Goal: Task Accomplishment & Management: Manage account settings

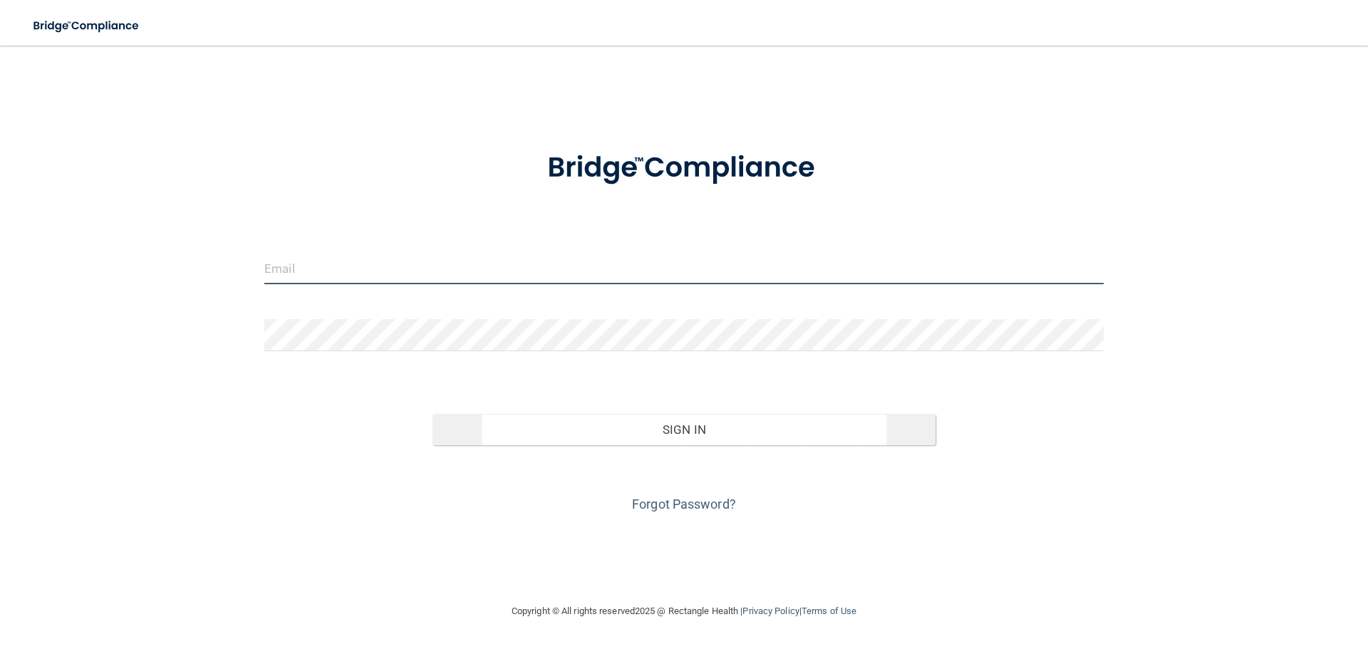
type input "[EMAIL_ADDRESS][PERSON_NAME][DOMAIN_NAME]"
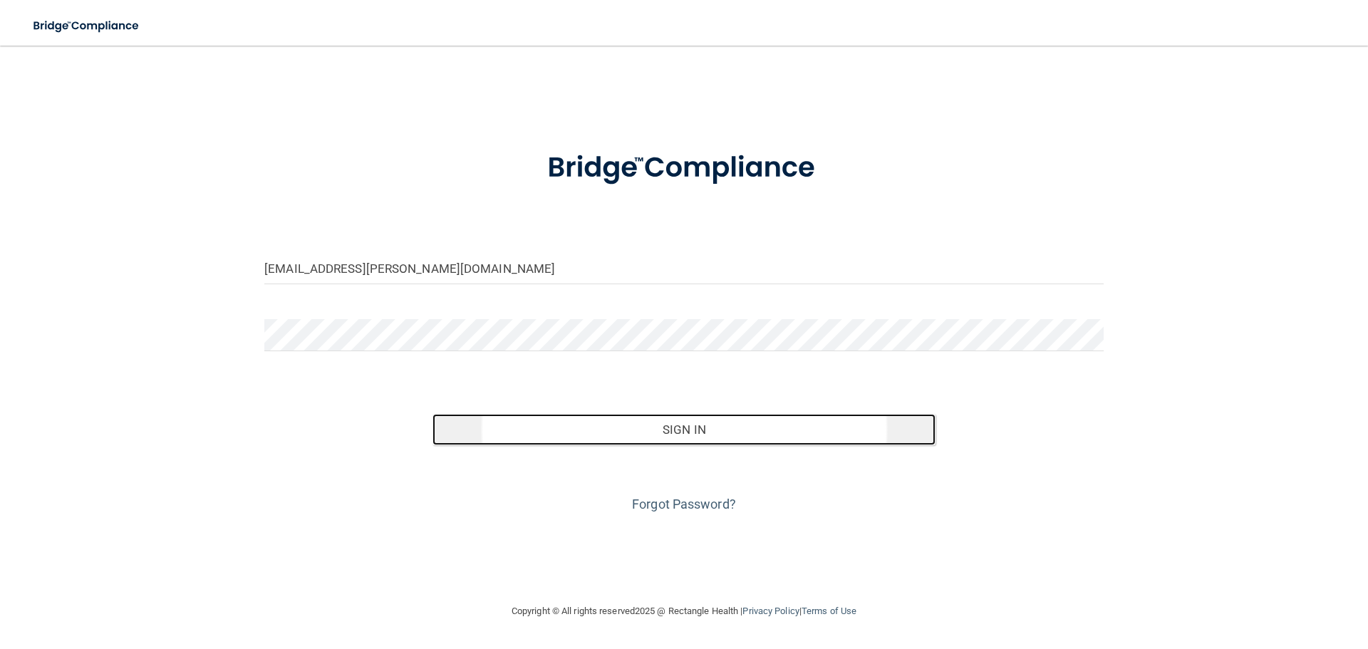
click at [604, 421] on button "Sign In" at bounding box center [685, 429] width 504 height 31
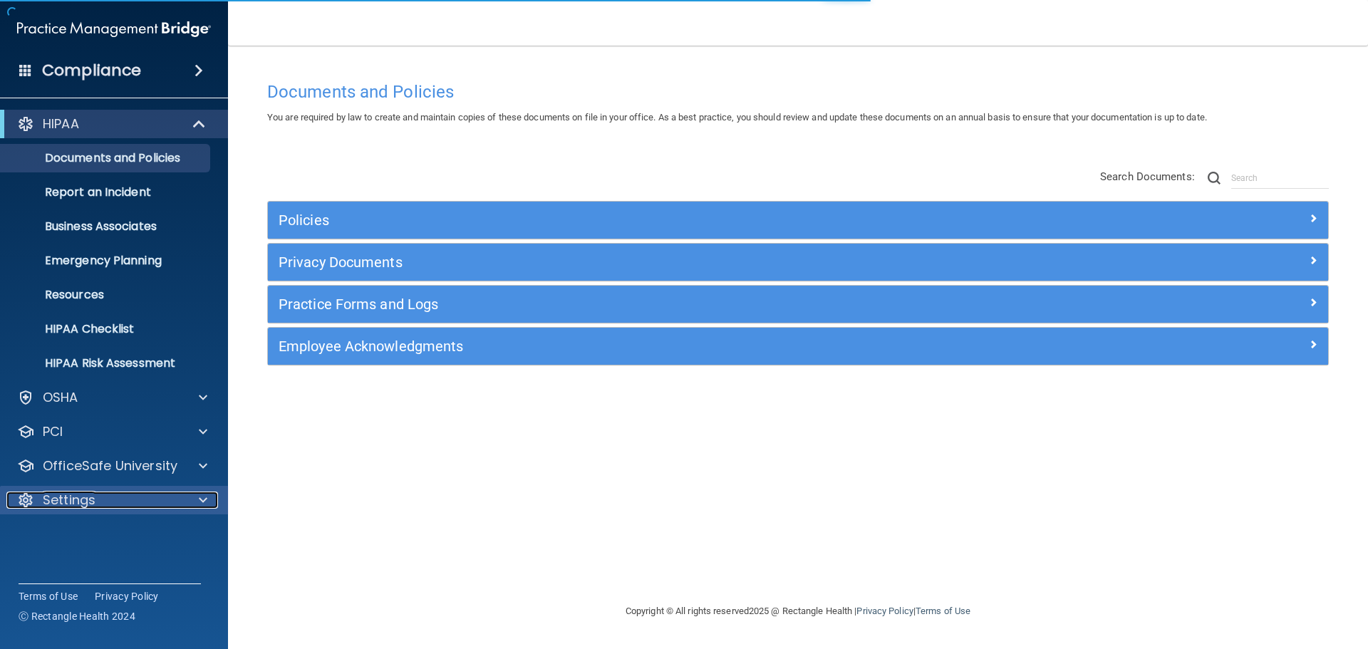
click at [197, 499] on div at bounding box center [201, 500] width 36 height 17
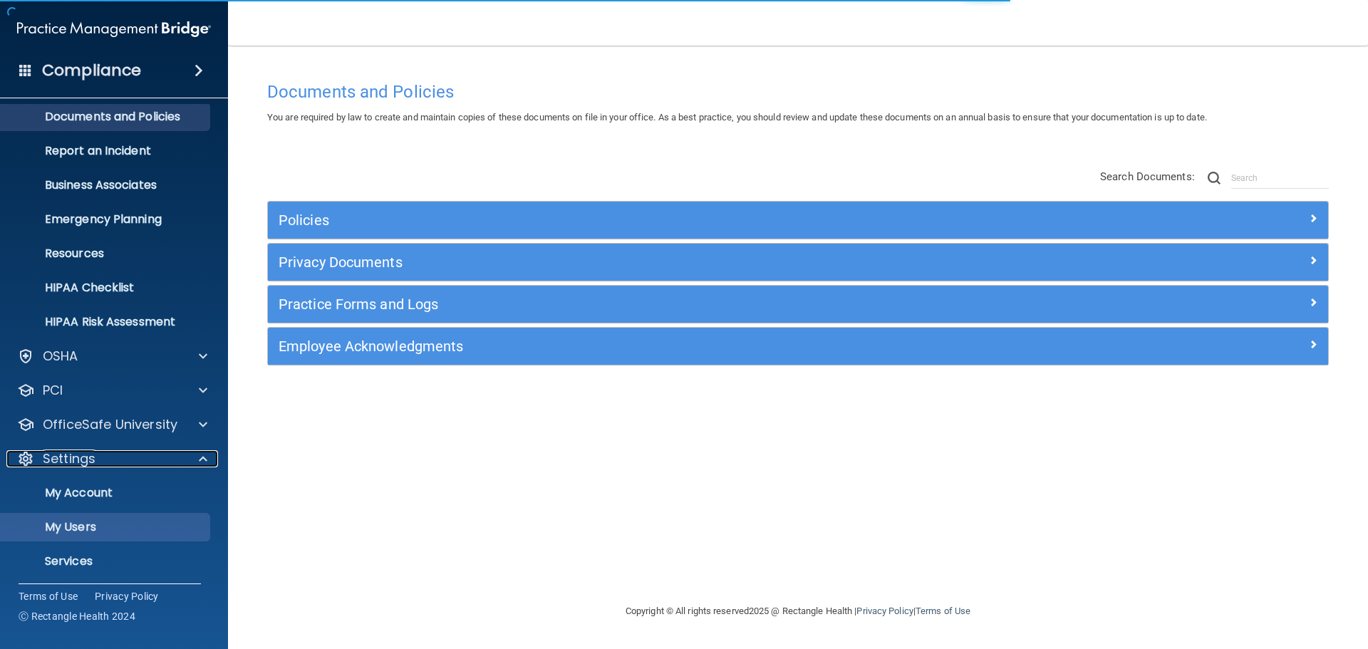
scroll to position [79, 0]
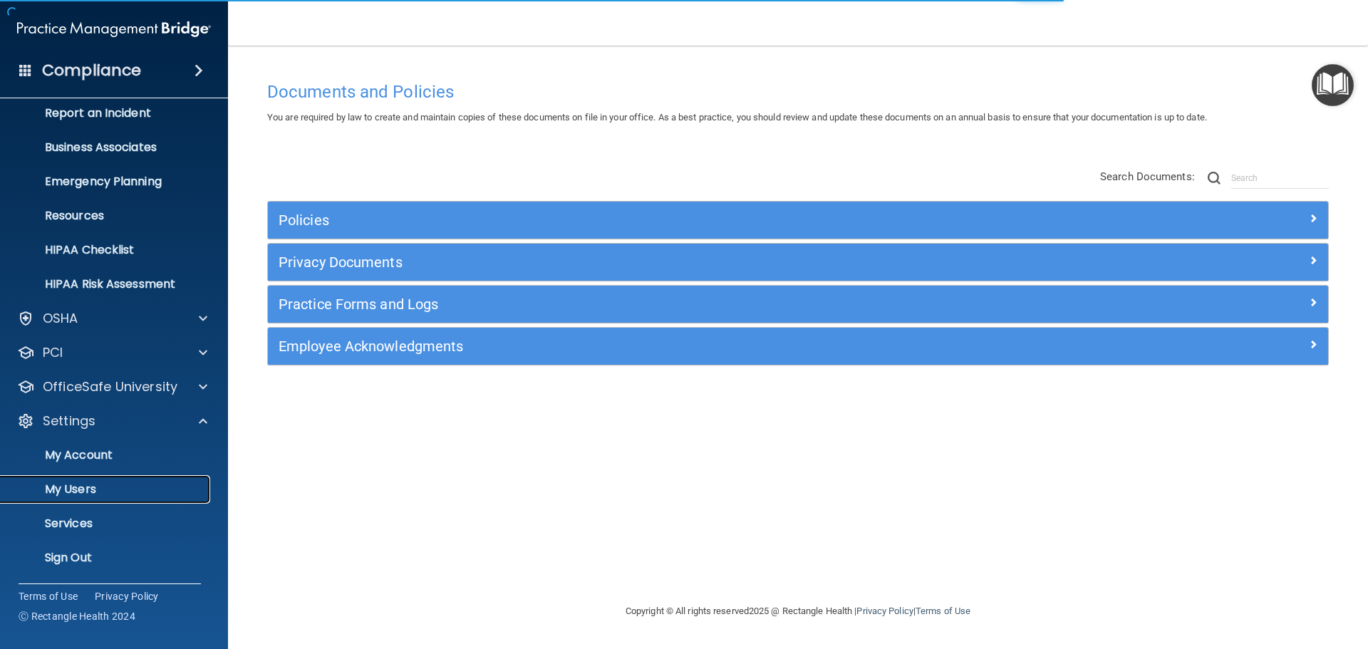
click at [86, 489] on p "My Users" at bounding box center [106, 489] width 195 height 14
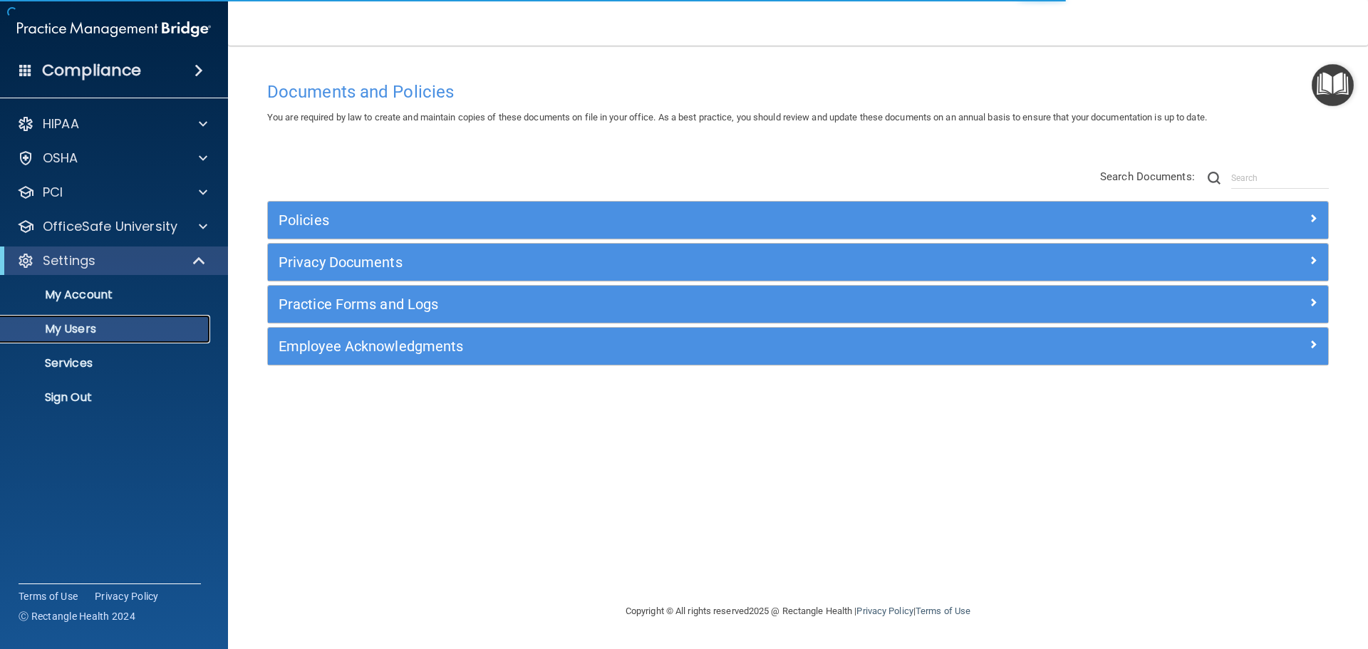
select select "20"
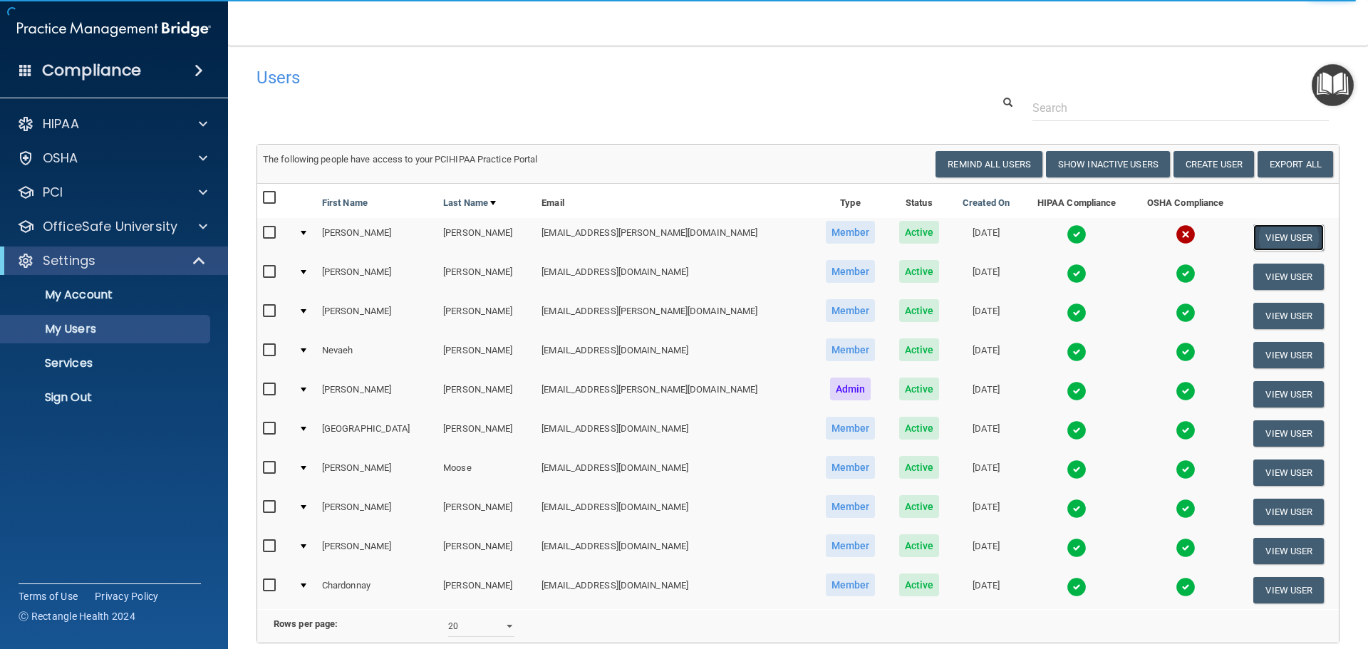
click at [1275, 239] on button "View User" at bounding box center [1288, 237] width 71 height 26
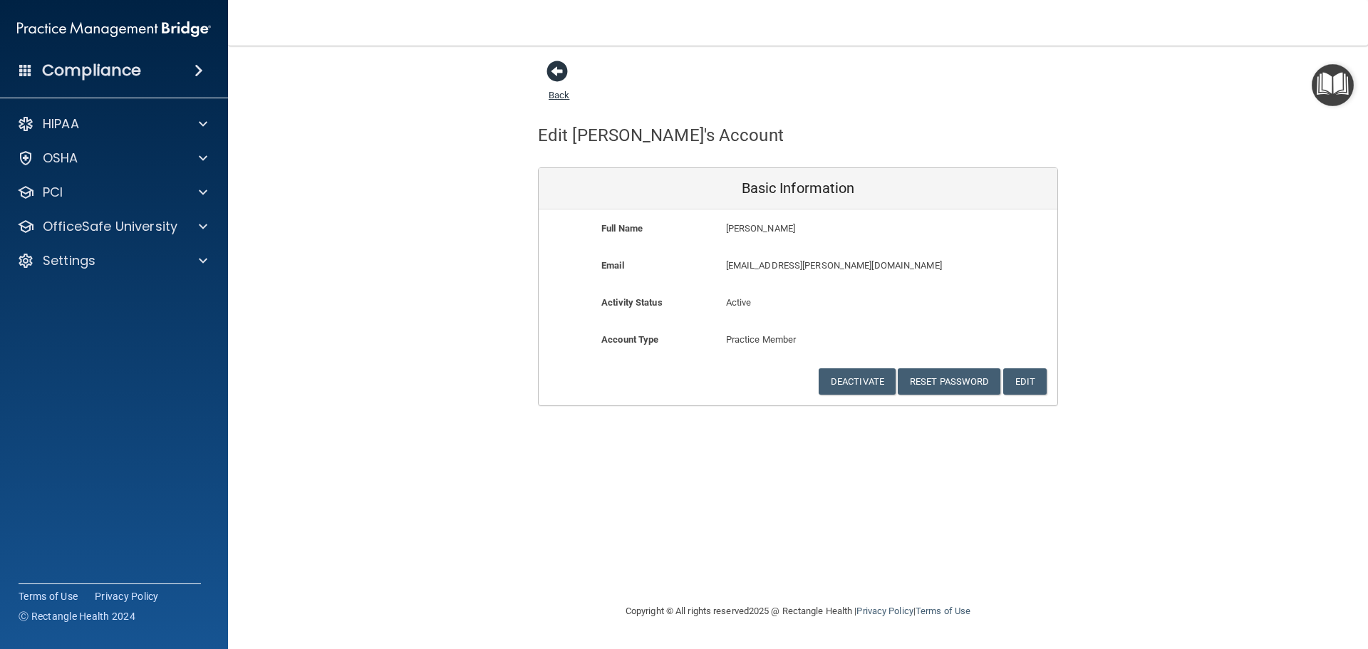
click at [558, 71] on span at bounding box center [557, 71] width 21 height 21
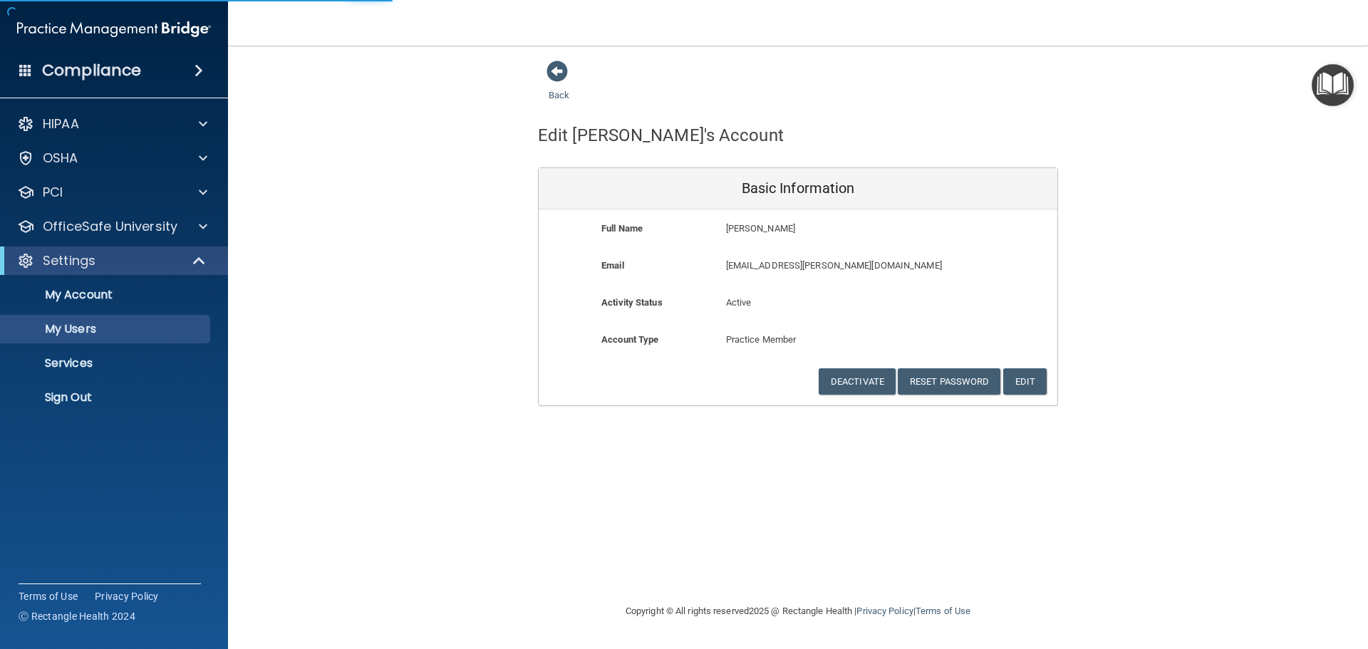
select select "20"
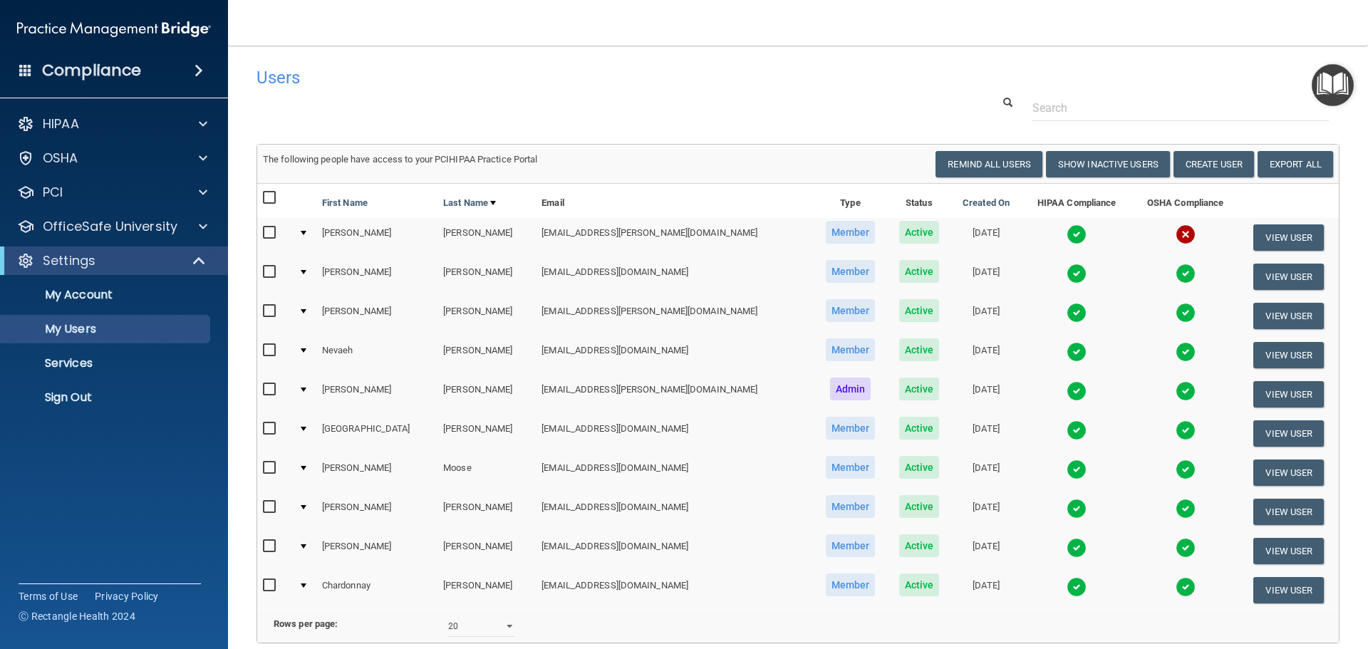
click at [1067, 233] on img at bounding box center [1077, 234] width 20 height 20
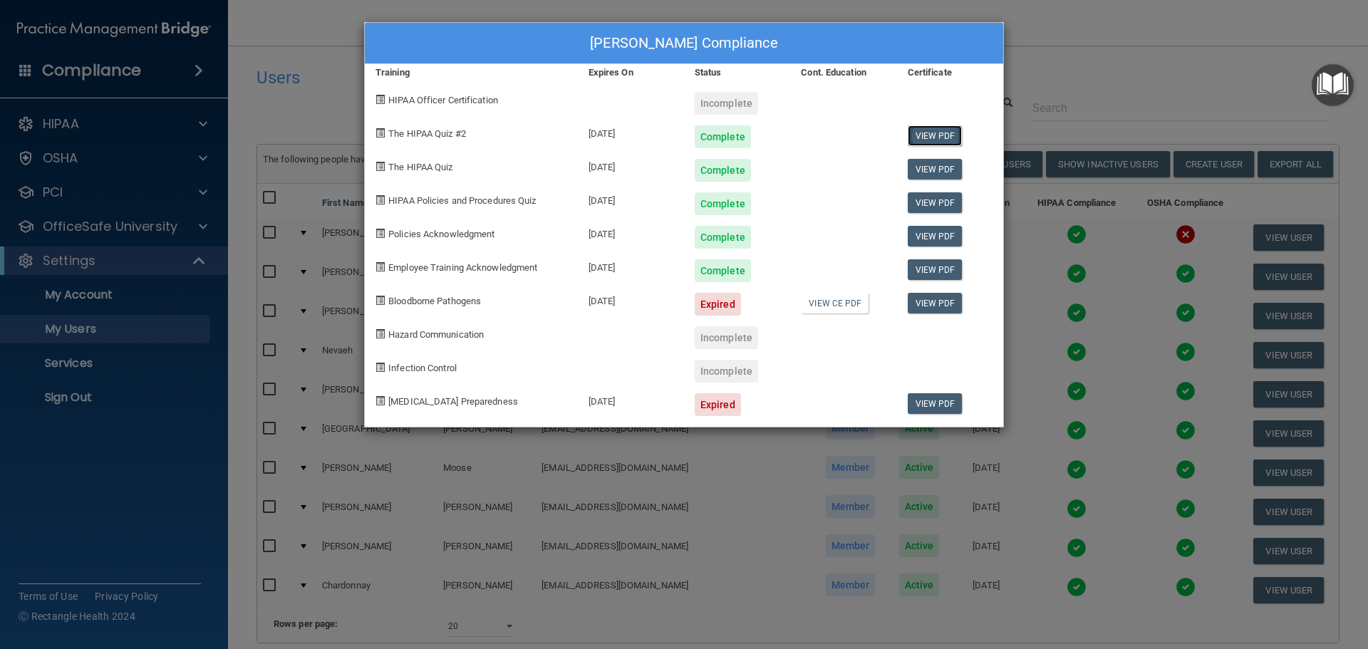
click at [939, 141] on link "View PDF" at bounding box center [935, 135] width 55 height 21
click at [947, 172] on link "View PDF" at bounding box center [935, 169] width 55 height 21
click at [938, 200] on link "View PDF" at bounding box center [935, 202] width 55 height 21
click at [938, 236] on link "View PDF" at bounding box center [935, 236] width 55 height 21
click at [930, 269] on link "View PDF" at bounding box center [935, 269] width 55 height 21
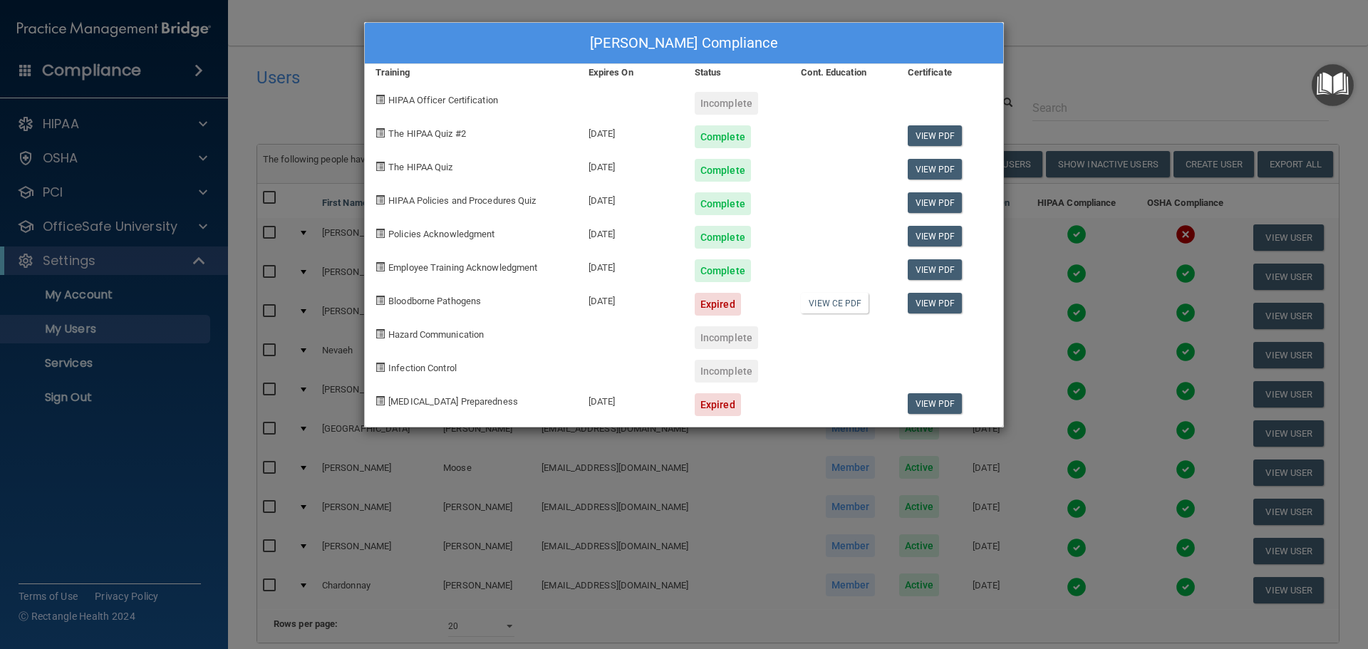
click at [1107, 56] on div "[PERSON_NAME] Compliance Training Expires On Status Cont. Education Certificate…" at bounding box center [684, 324] width 1368 height 649
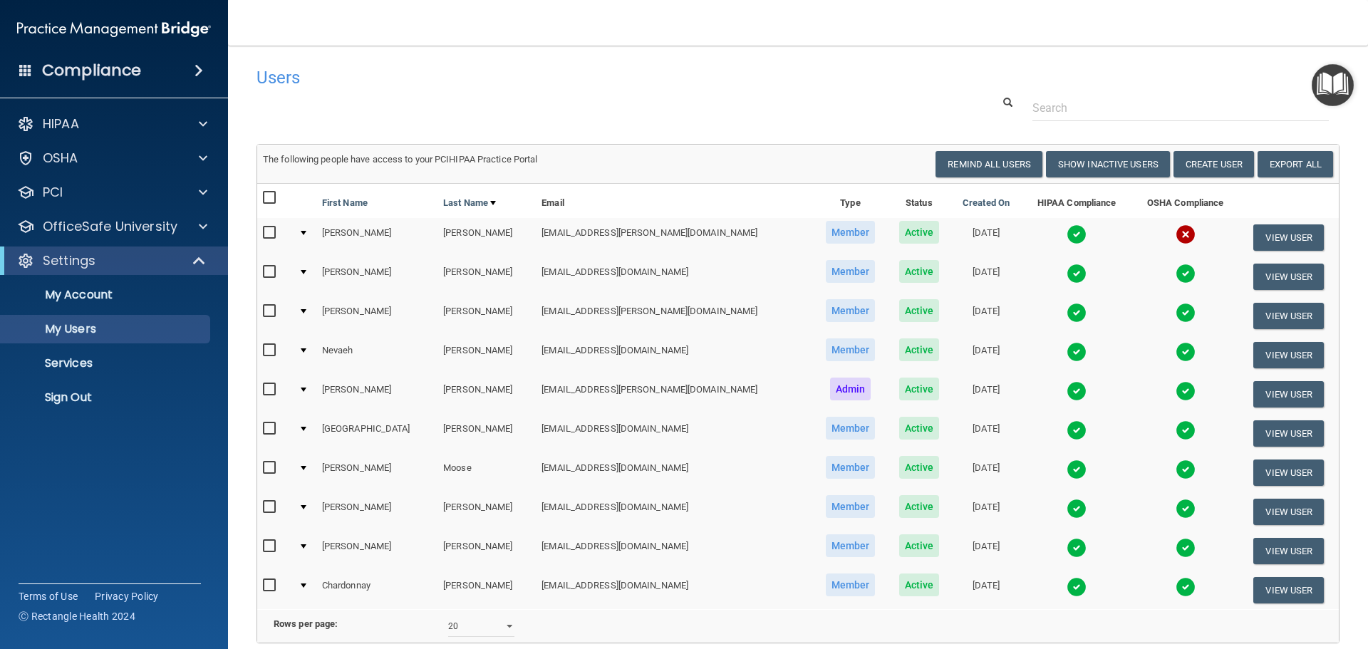
click at [1067, 353] on img at bounding box center [1077, 352] width 20 height 20
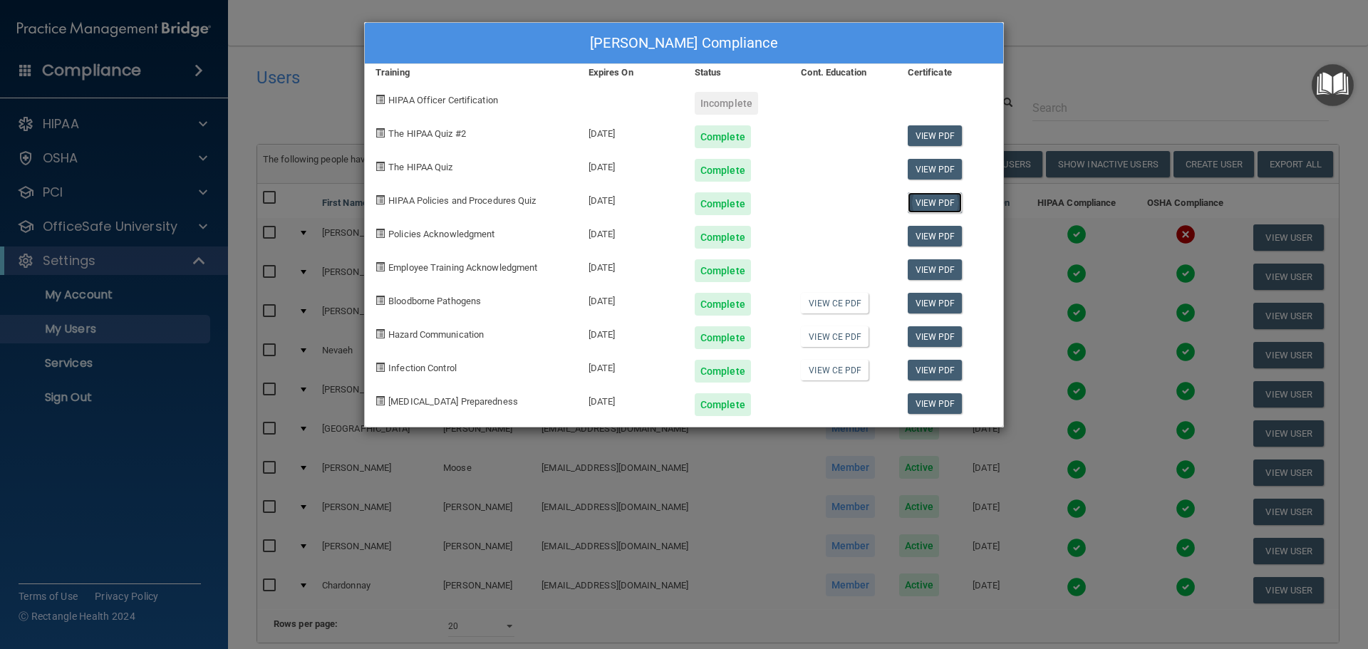
click at [921, 203] on link "View PDF" at bounding box center [935, 202] width 55 height 21
click at [1109, 56] on div "[PERSON_NAME] Compliance Training Expires On Status Cont. Education Certificate…" at bounding box center [684, 324] width 1368 height 649
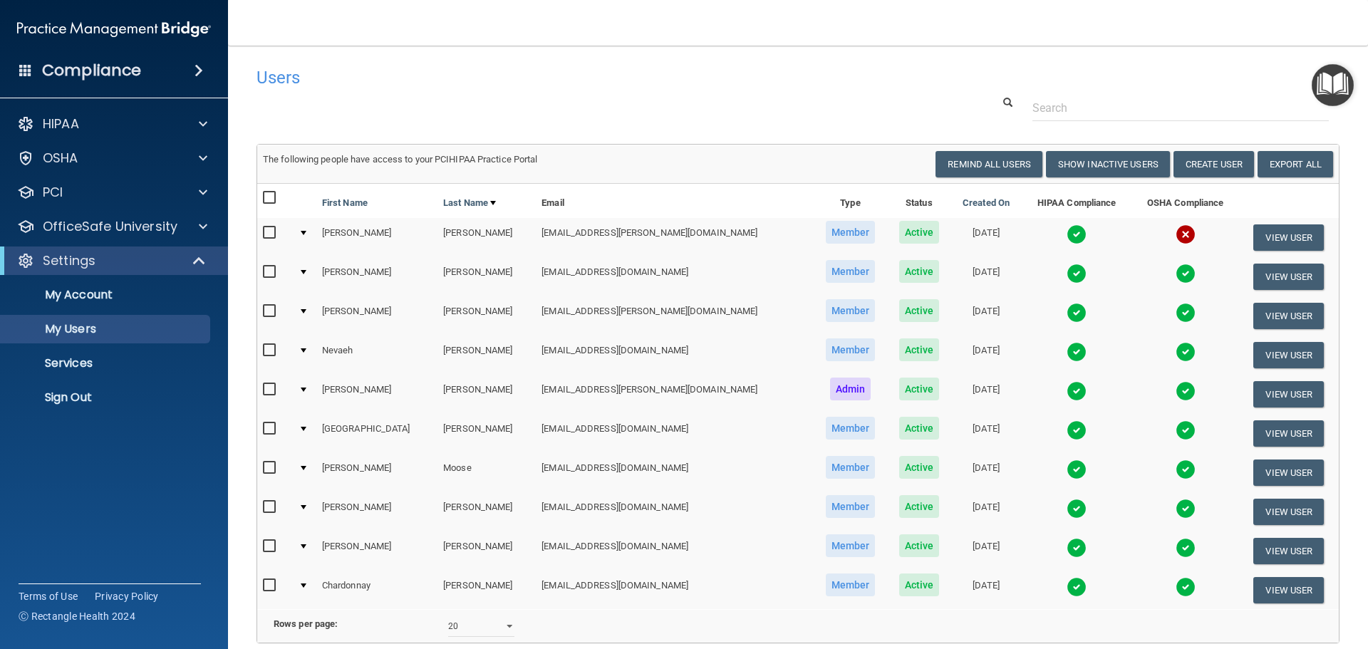
click at [1067, 429] on img at bounding box center [1077, 430] width 20 height 20
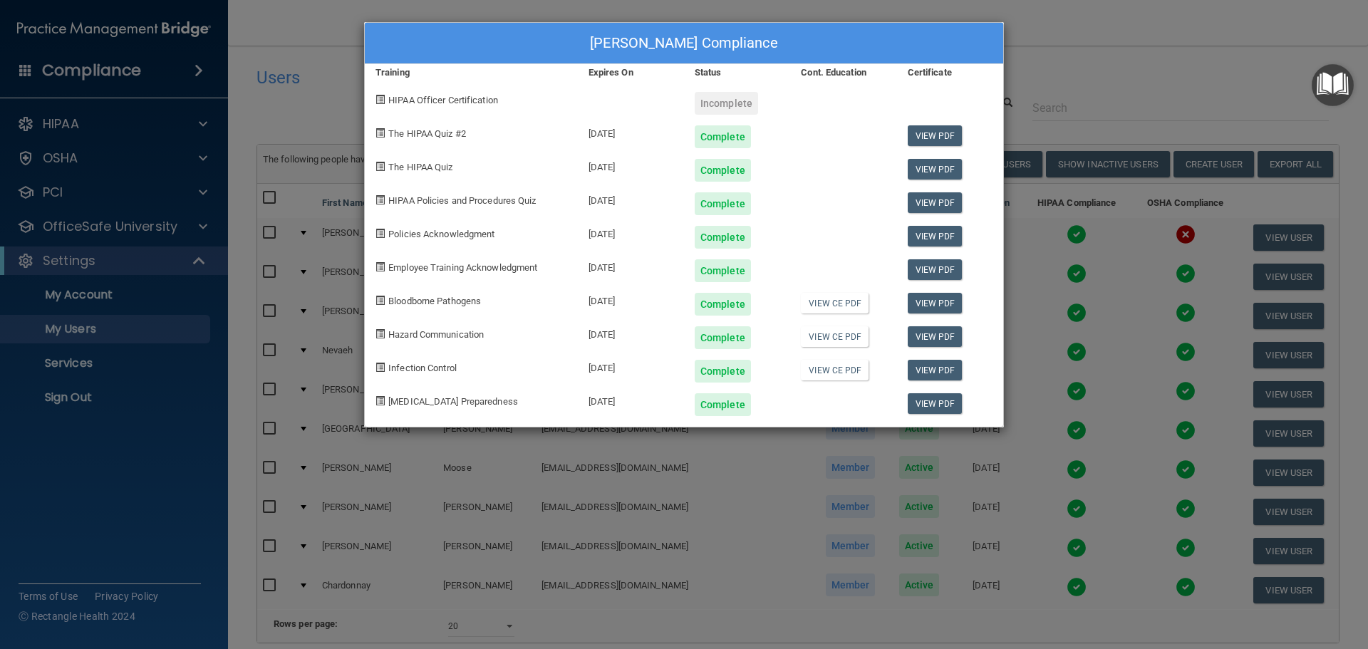
click at [713, 140] on div "Complete" at bounding box center [723, 136] width 56 height 23
click at [919, 139] on link "View PDF" at bounding box center [935, 135] width 55 height 21
click at [926, 170] on link "View PDF" at bounding box center [935, 169] width 55 height 21
click at [934, 202] on link "View PDF" at bounding box center [935, 202] width 55 height 21
click at [935, 233] on link "View PDF" at bounding box center [935, 236] width 55 height 21
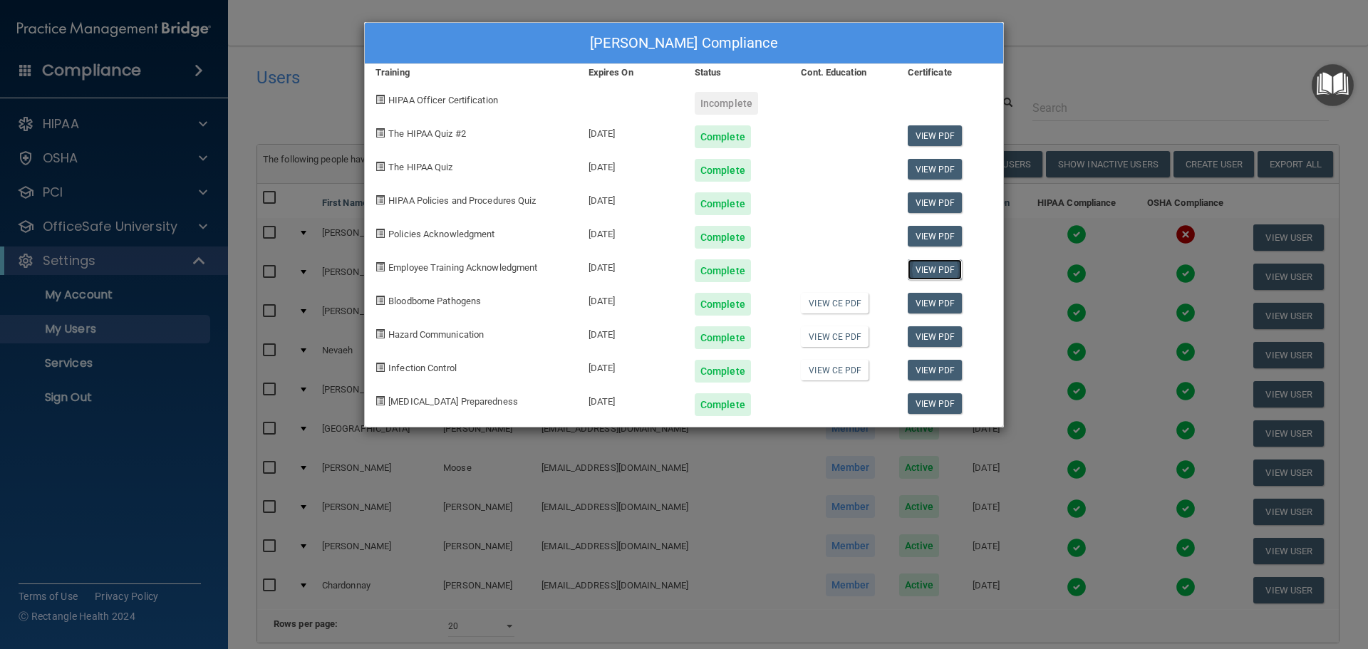
click at [930, 271] on link "View PDF" at bounding box center [935, 269] width 55 height 21
click at [927, 306] on link "View PDF" at bounding box center [935, 303] width 55 height 21
click at [939, 331] on link "View PDF" at bounding box center [935, 336] width 55 height 21
click at [928, 370] on link "View PDF" at bounding box center [935, 370] width 55 height 21
click at [933, 403] on link "View PDF" at bounding box center [935, 403] width 55 height 21
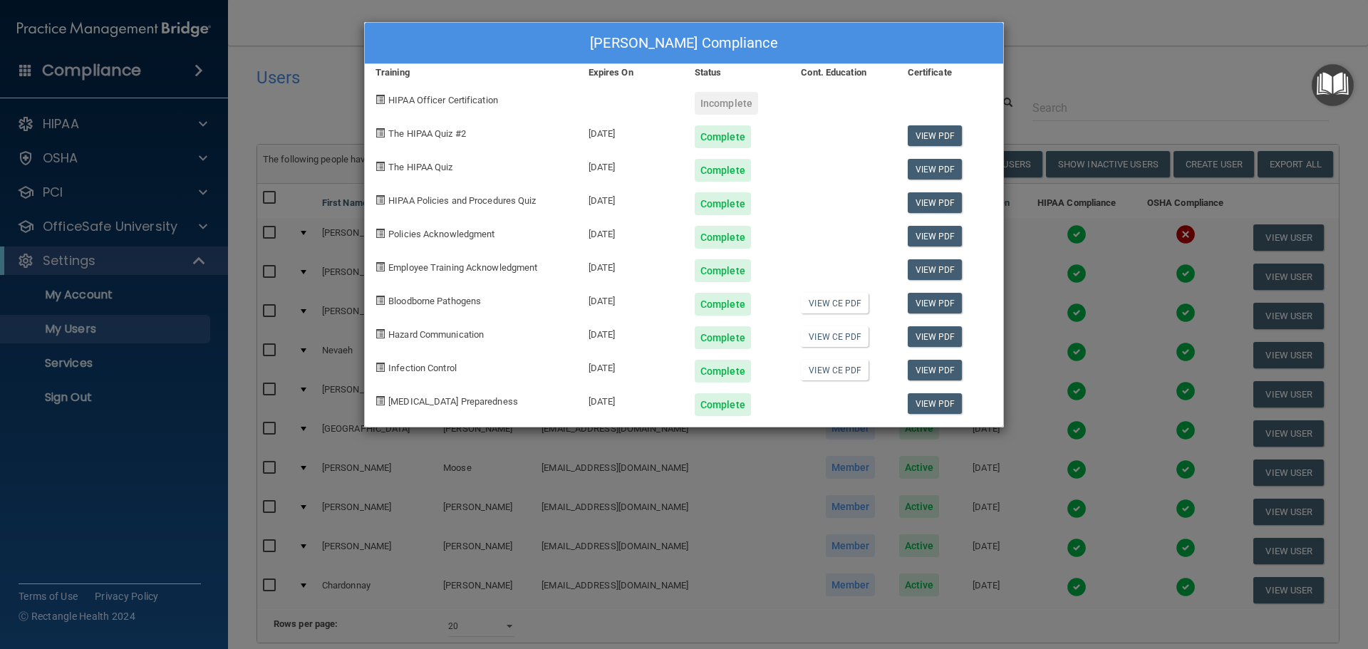
click at [1107, 51] on div "[PERSON_NAME] Compliance Training Expires On Status Cont. Education Certificate…" at bounding box center [684, 324] width 1368 height 649
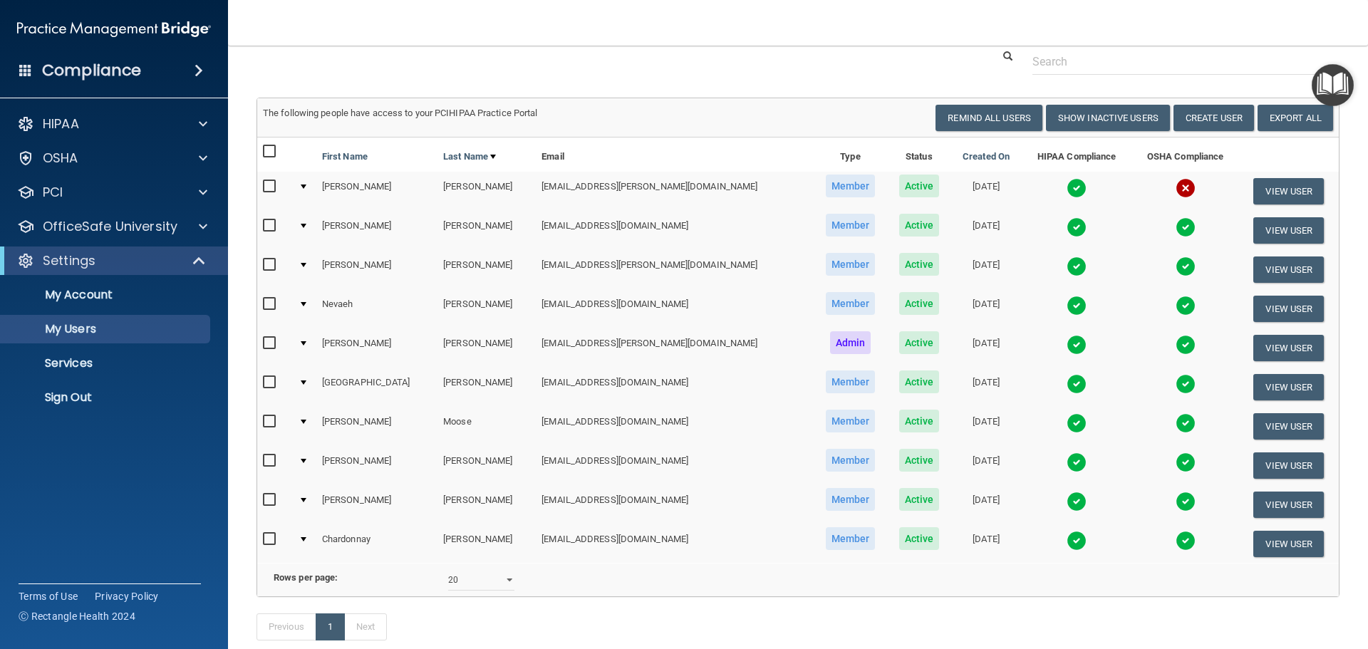
scroll to position [71, 0]
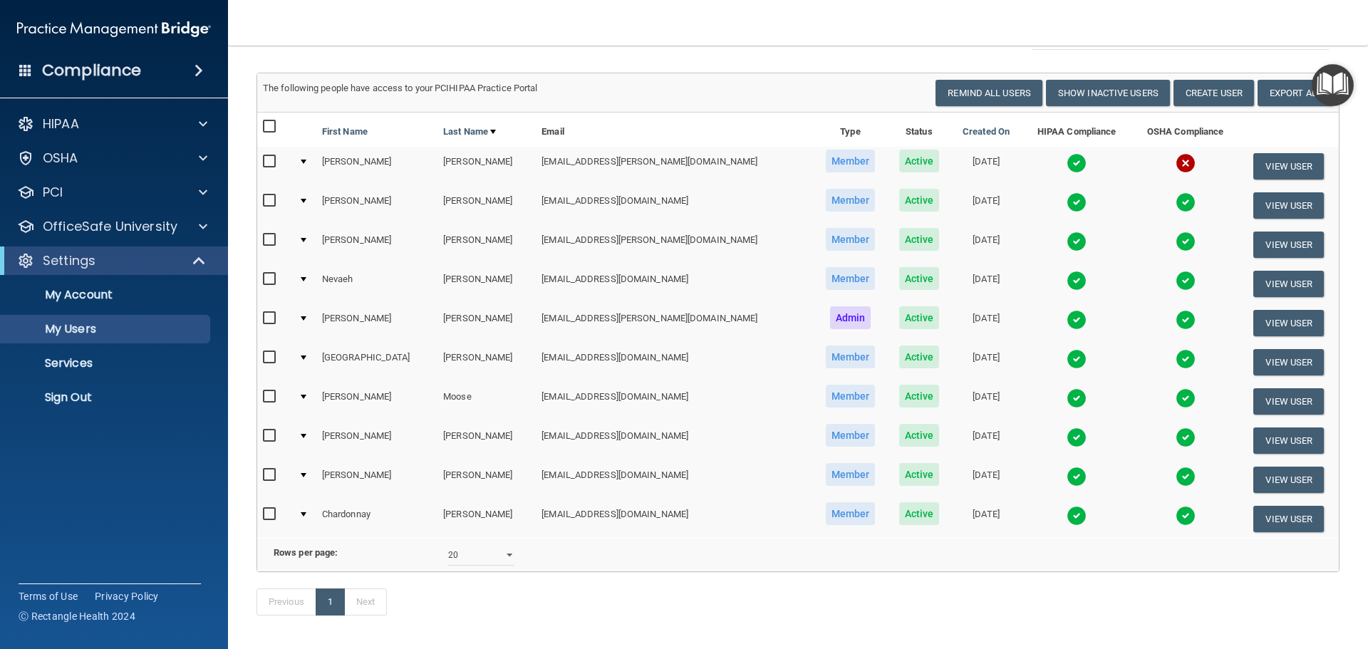
click at [1176, 476] on img at bounding box center [1186, 477] width 20 height 20
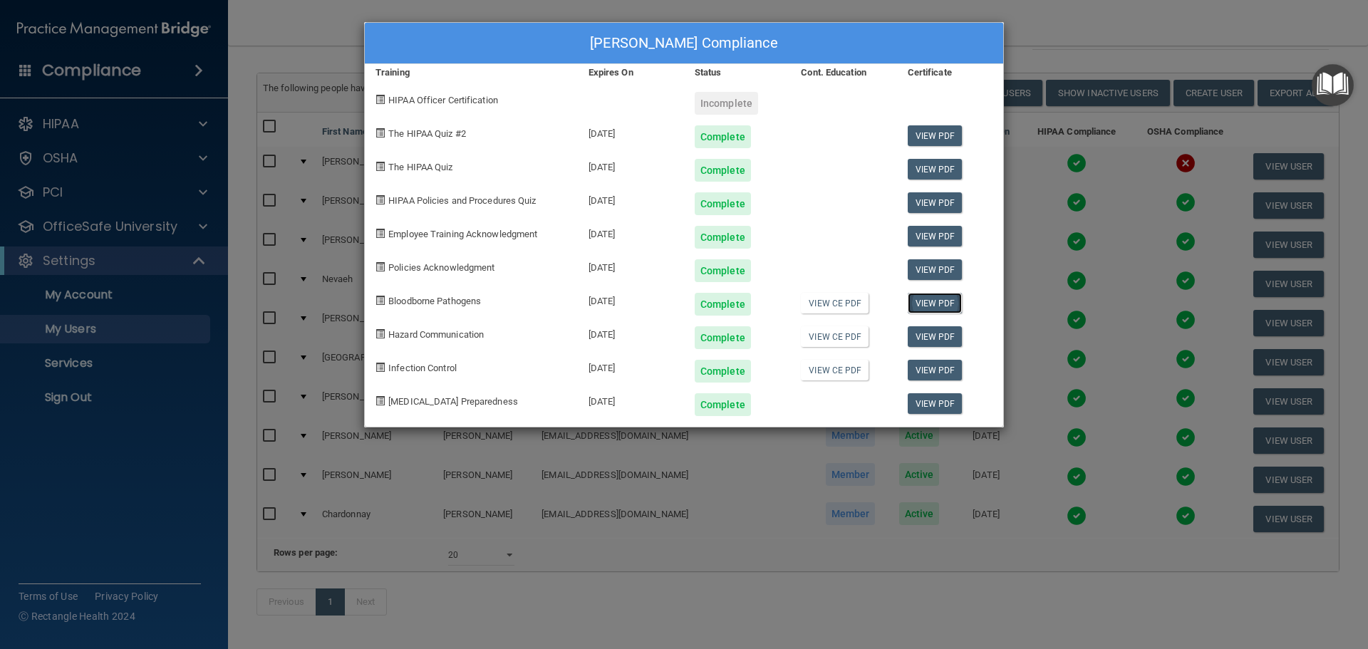
click at [932, 306] on link "View PDF" at bounding box center [935, 303] width 55 height 21
click at [924, 337] on link "View PDF" at bounding box center [935, 336] width 55 height 21
click at [943, 373] on link "View PDF" at bounding box center [935, 370] width 55 height 21
click at [935, 406] on link "View PDF" at bounding box center [935, 403] width 55 height 21
click at [1069, 27] on div "[PERSON_NAME] Compliance Training Expires On Status Cont. Education Certificate…" at bounding box center [684, 324] width 1368 height 649
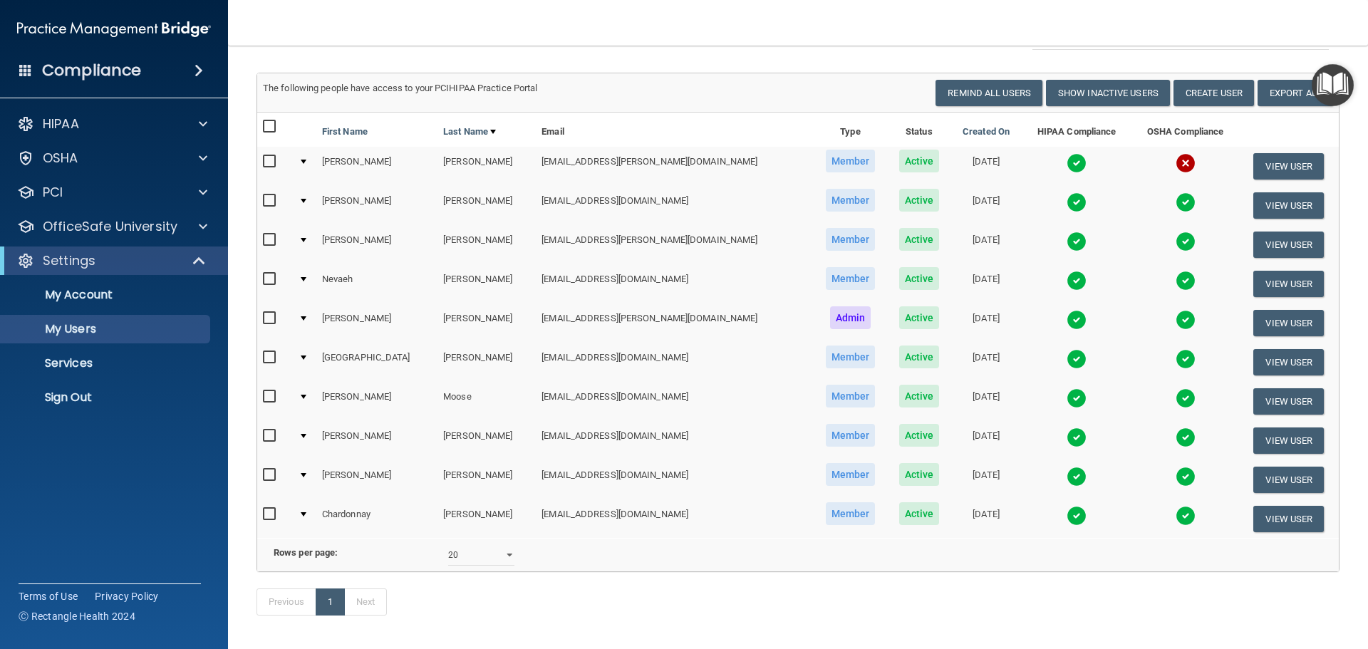
click at [1067, 281] on img at bounding box center [1077, 281] width 20 height 20
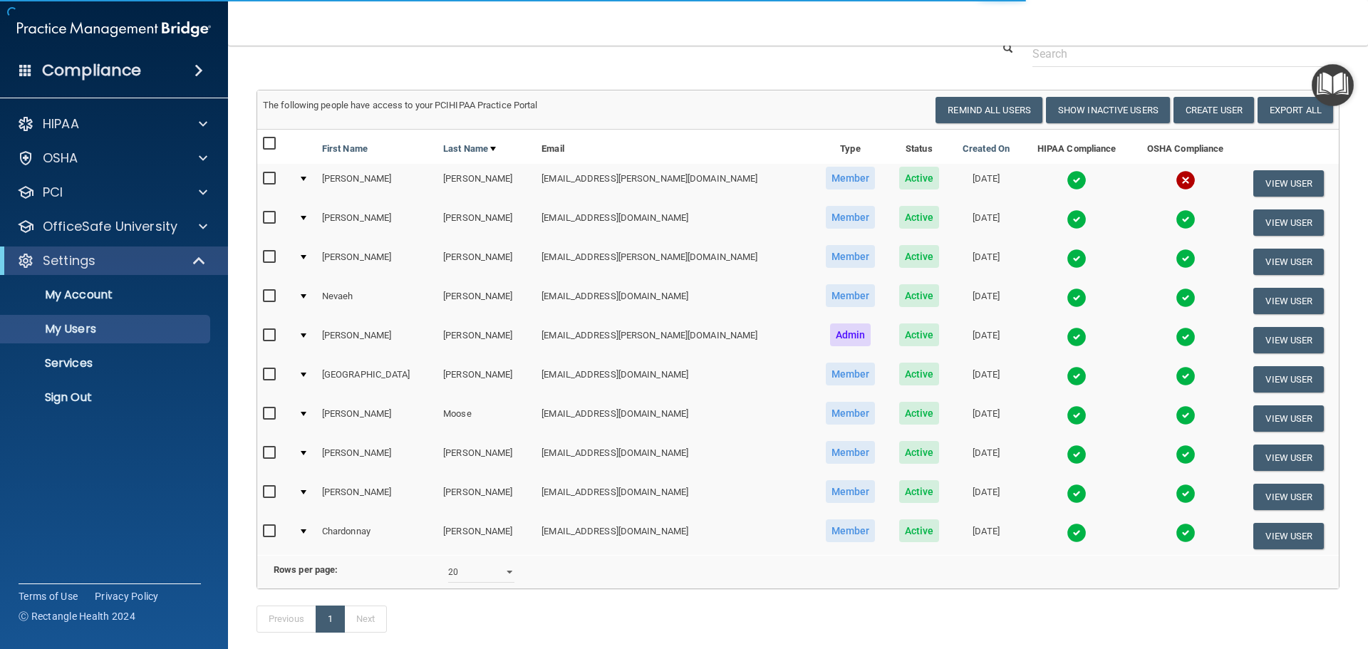
click at [1067, 294] on img at bounding box center [1077, 298] width 20 height 20
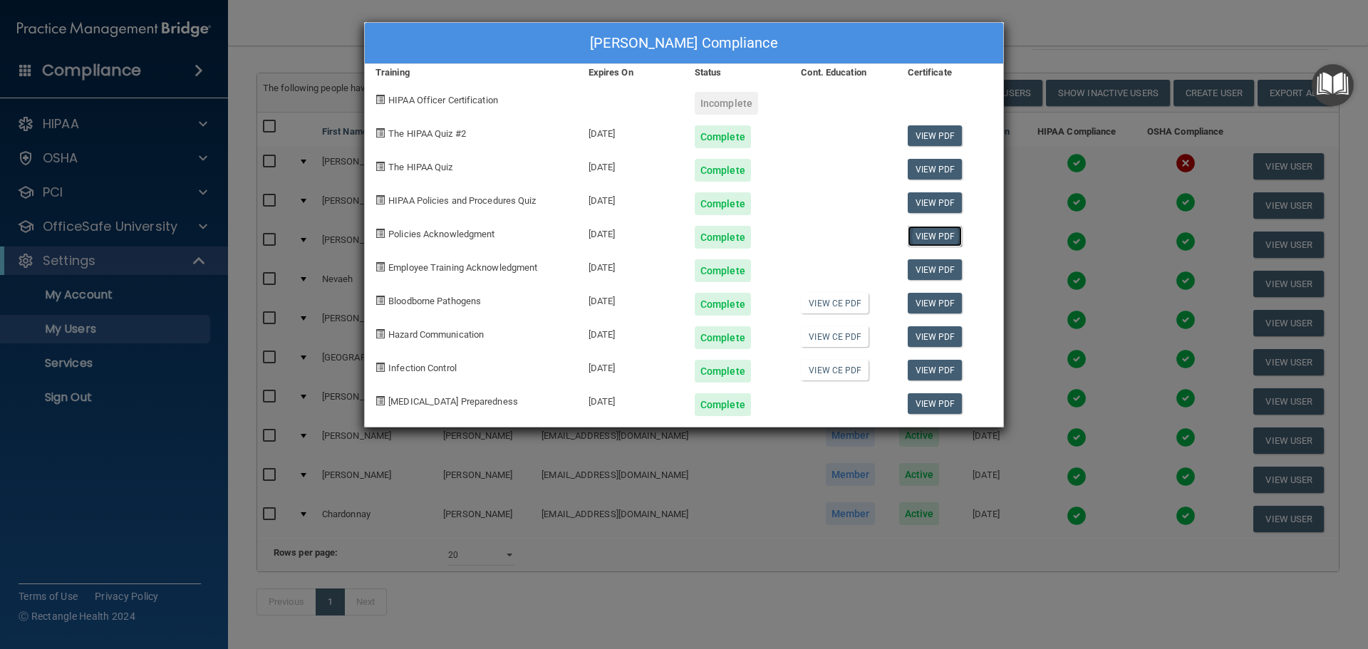
click at [932, 237] on link "View PDF" at bounding box center [935, 236] width 55 height 21
click at [933, 268] on link "View PDF" at bounding box center [935, 269] width 55 height 21
click at [931, 136] on link "View PDF" at bounding box center [935, 135] width 55 height 21
click at [1053, 17] on div "[PERSON_NAME] Compliance Training Expires On Status Cont. Education Certificate…" at bounding box center [684, 324] width 1368 height 649
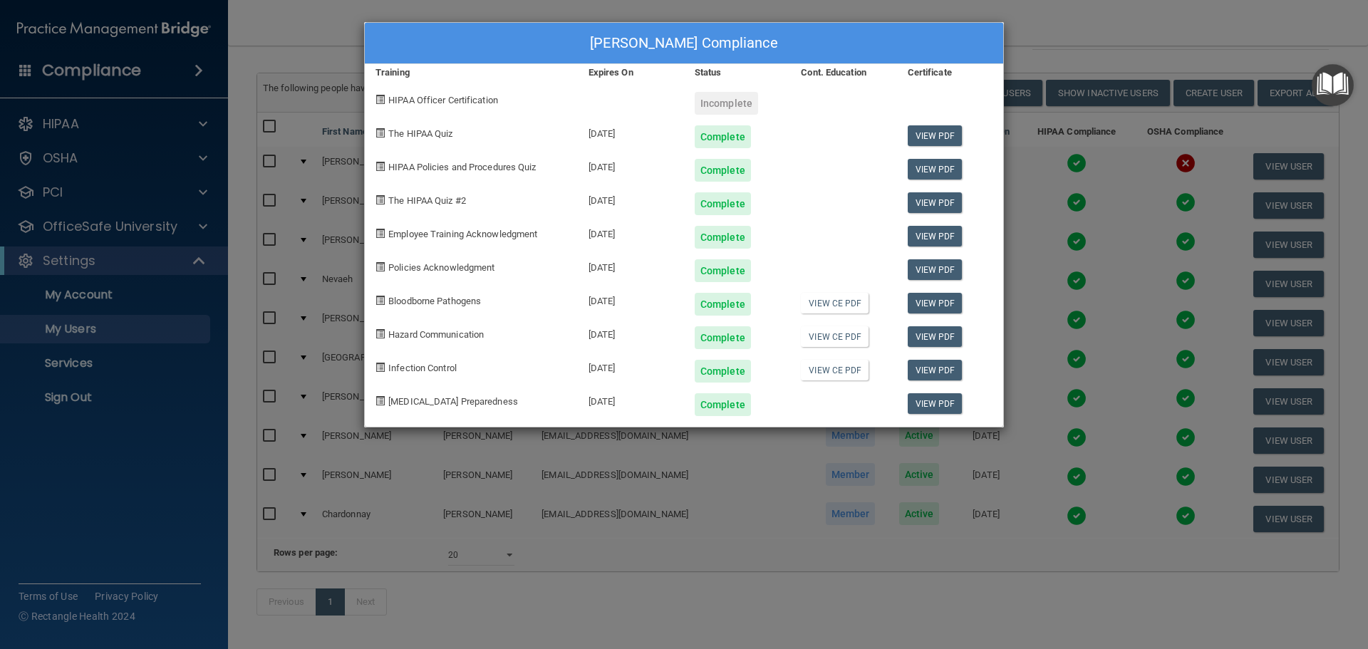
click at [1110, 34] on div "[PERSON_NAME] Compliance Training Expires On Status Cont. Education Certificate…" at bounding box center [684, 324] width 1368 height 649
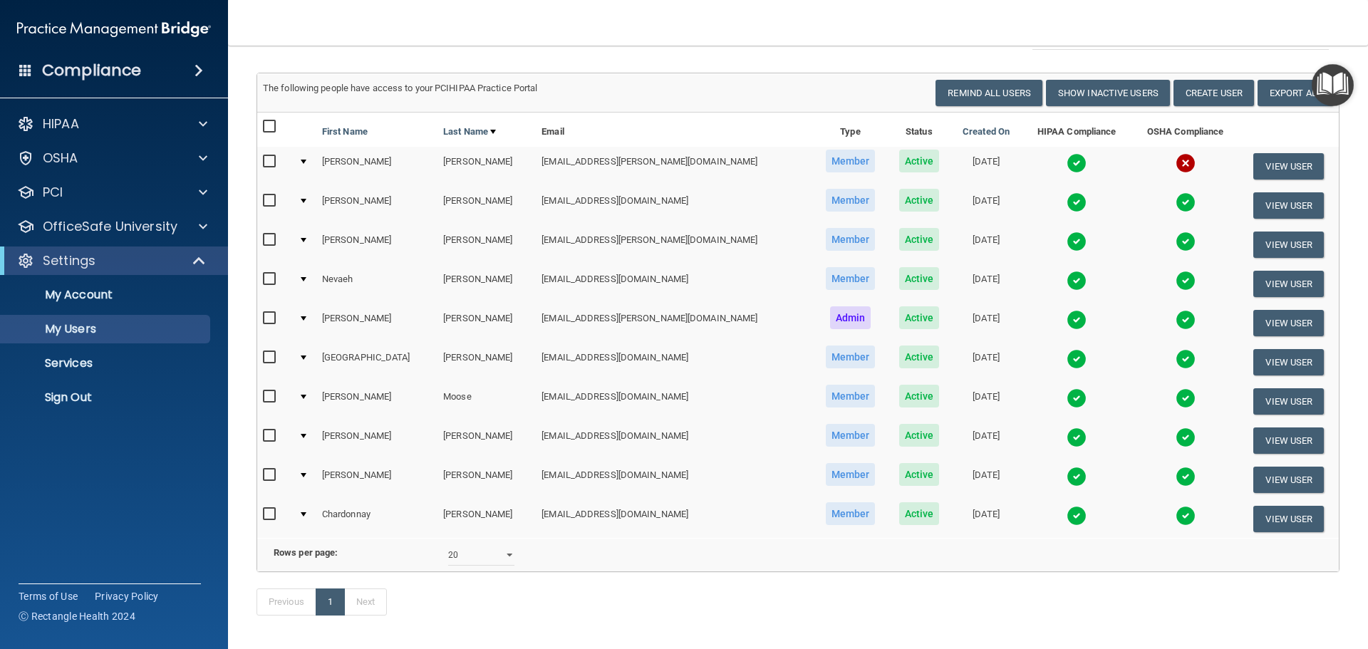
click at [1067, 356] on img at bounding box center [1077, 359] width 20 height 20
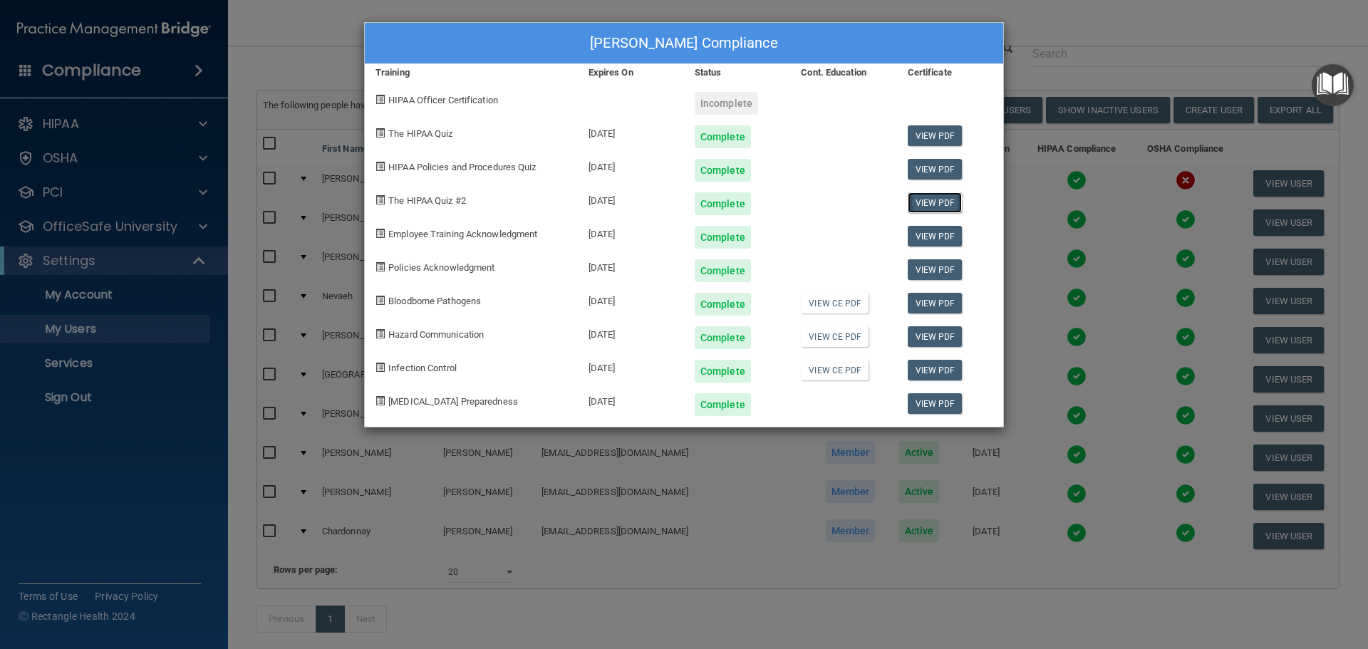
click at [923, 206] on link "View PDF" at bounding box center [935, 202] width 55 height 21
